Goal: Navigation & Orientation: Find specific page/section

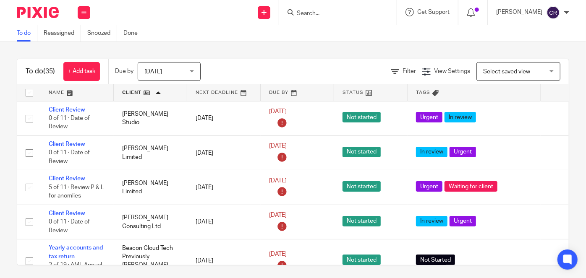
scroll to position [1172, 0]
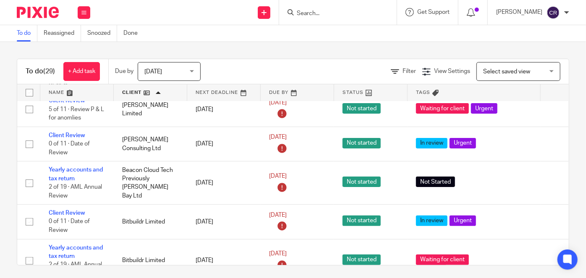
scroll to position [38, 0]
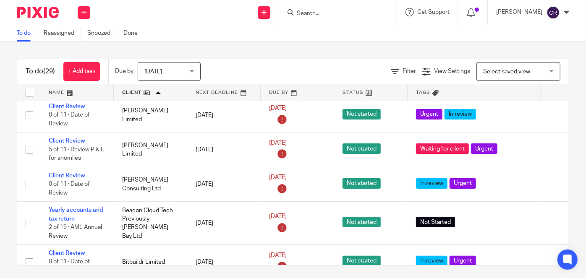
click at [60, 90] on link at bounding box center [76, 92] width 73 height 17
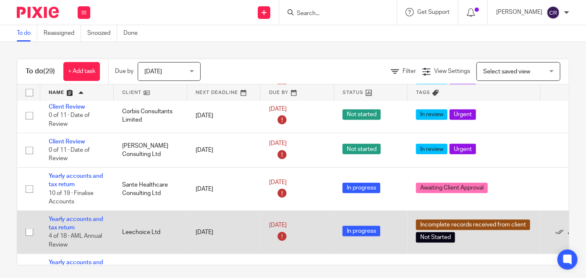
scroll to position [572, 0]
